Goal: Check status: Check status

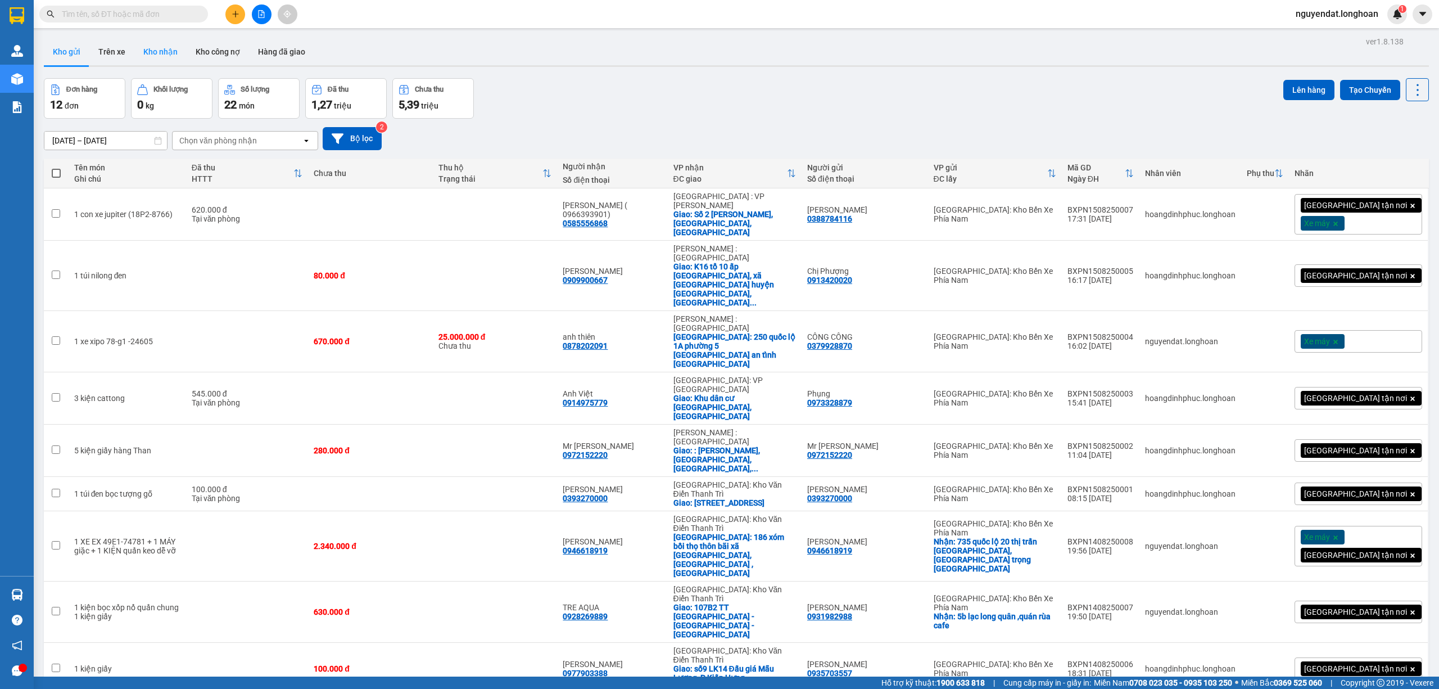
drag, startPoint x: 143, startPoint y: 58, endPoint x: 165, endPoint y: 52, distance: 22.9
click at [143, 58] on button "Kho nhận" at bounding box center [160, 51] width 52 height 27
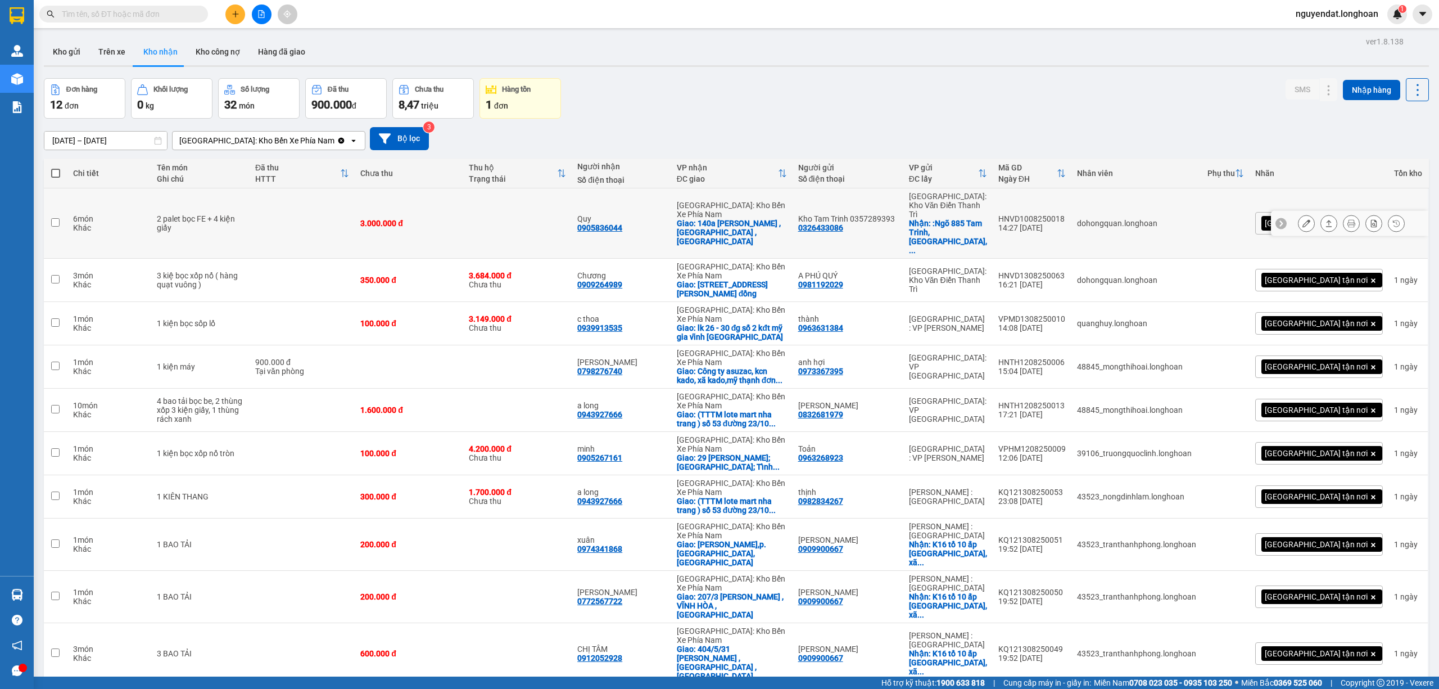
click at [1348, 219] on icon at bounding box center [1352, 223] width 8 height 8
click at [617, 110] on div "Đơn hàng 12 đơn Khối lượng 0 kg Số lượng 32 món Đã thu 900.000 đ Chưa thu 8,47 …" at bounding box center [736, 98] width 1385 height 40
